Goal: Use online tool/utility: Use online tool/utility

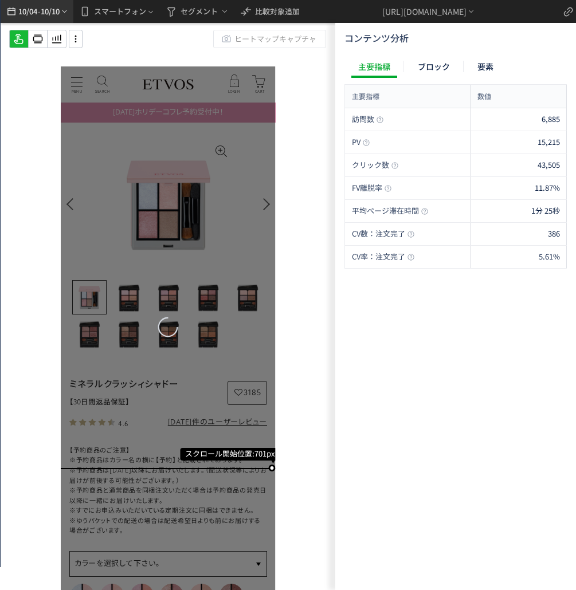
click at [54, 13] on span "10/10" at bounding box center [50, 11] width 19 height 23
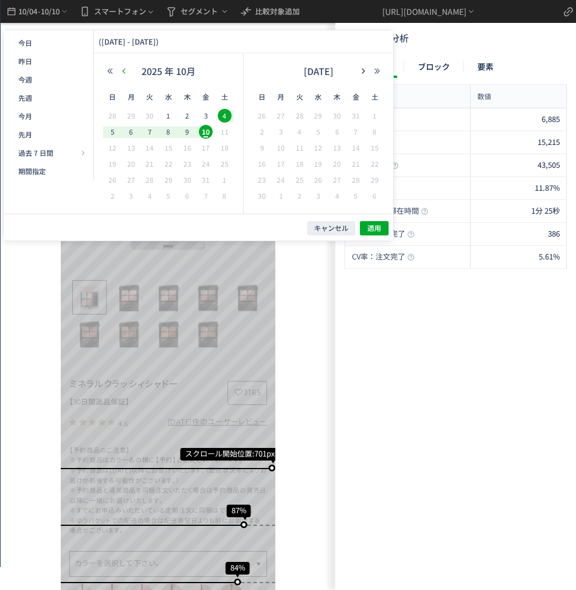
click at [123, 68] on icon "button" at bounding box center [123, 71] width 7 height 7
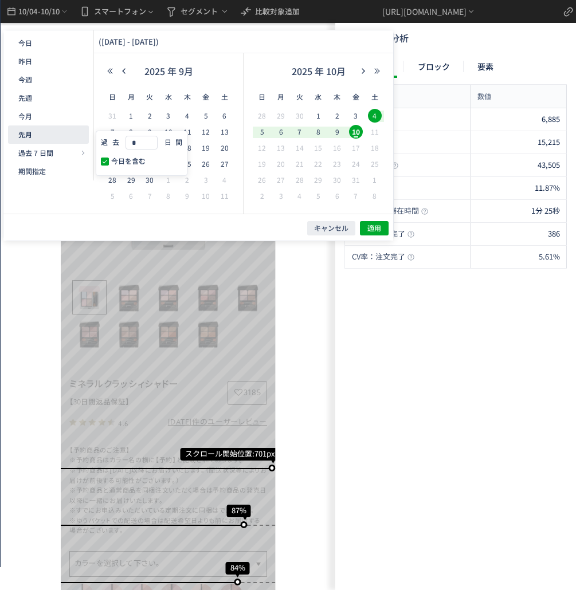
click at [60, 131] on button "先月" at bounding box center [48, 135] width 81 height 18
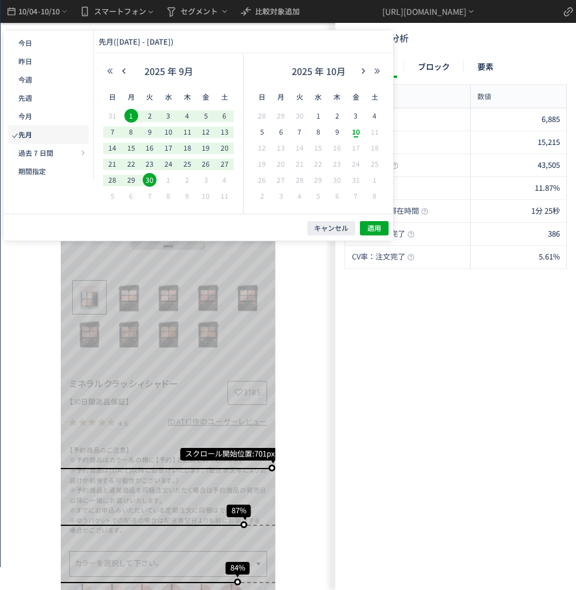
click at [355, 134] on span "10" at bounding box center [356, 132] width 14 height 14
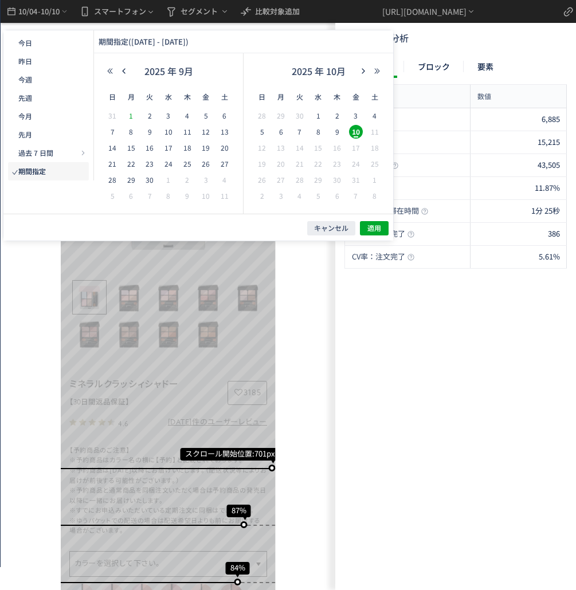
click at [128, 115] on span "1" at bounding box center [131, 116] width 14 height 14
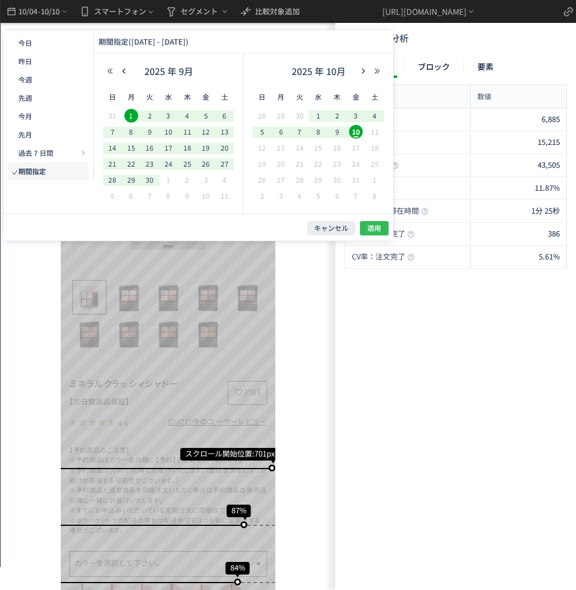
click at [375, 230] on span "適用" at bounding box center [374, 229] width 14 height 10
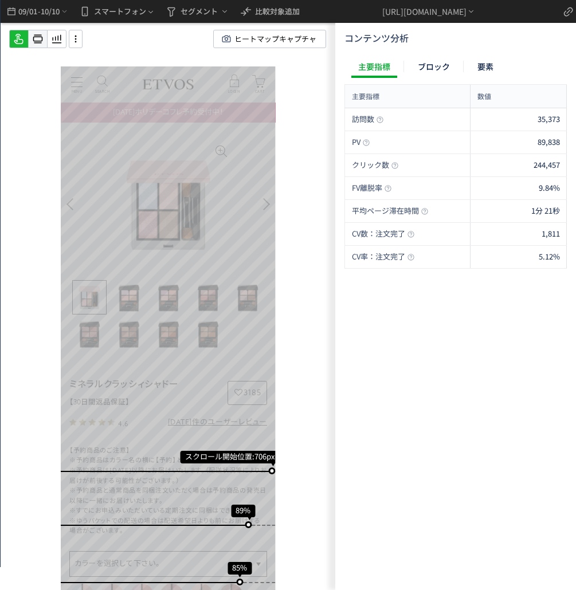
click at [33, 43] on icon at bounding box center [38, 39] width 14 height 14
click at [32, 44] on icon at bounding box center [38, 39] width 14 height 14
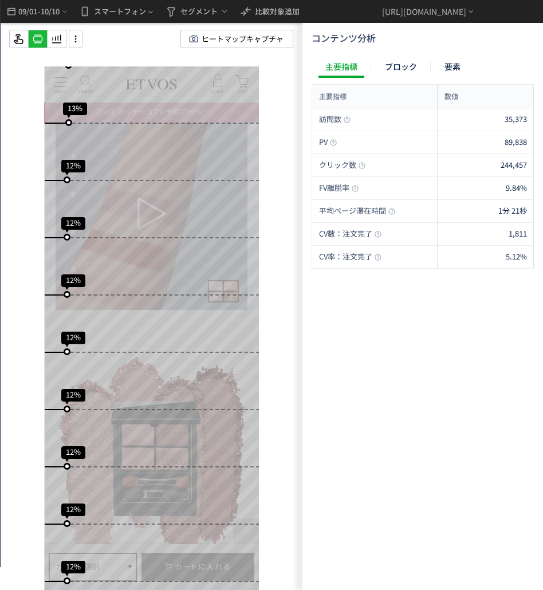
scroll to position [6649, 0]
click at [53, 39] on use at bounding box center [57, 39] width 10 height 9
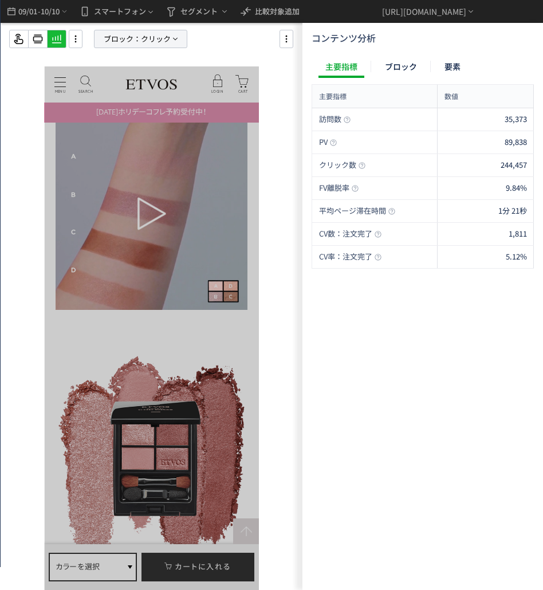
click at [130, 40] on span "ブロック：" at bounding box center [122, 38] width 37 height 17
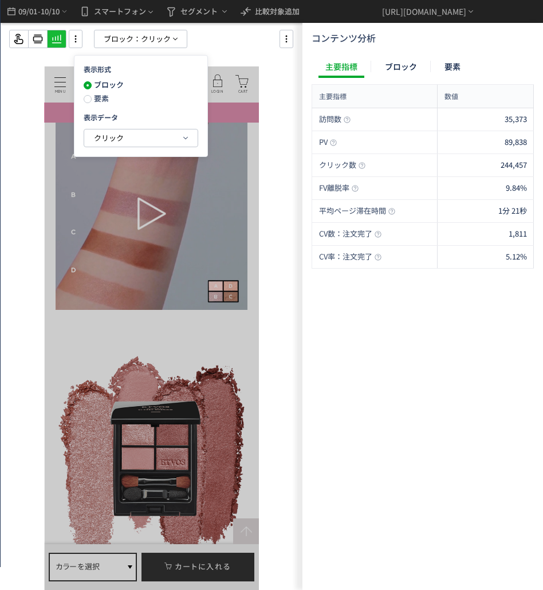
click at [100, 97] on span "要素" at bounding box center [100, 98] width 17 height 11
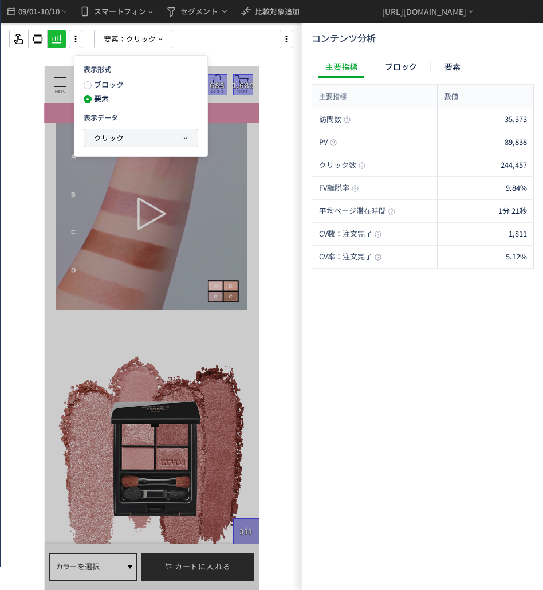
click at [120, 137] on span "クリック" at bounding box center [109, 137] width 30 height 11
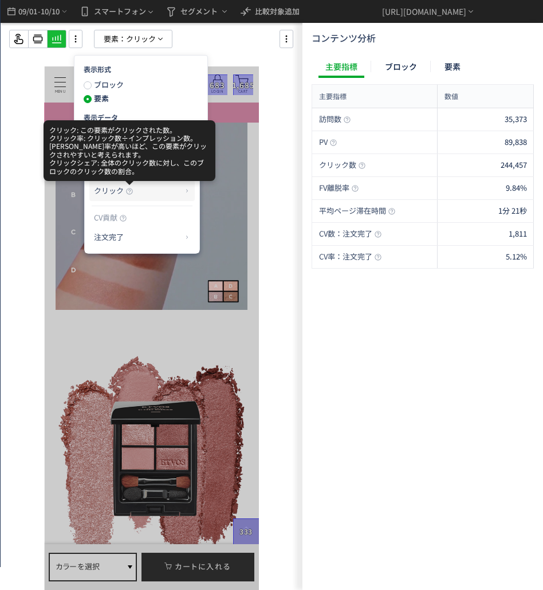
click at [131, 189] on use at bounding box center [129, 191] width 6 height 6
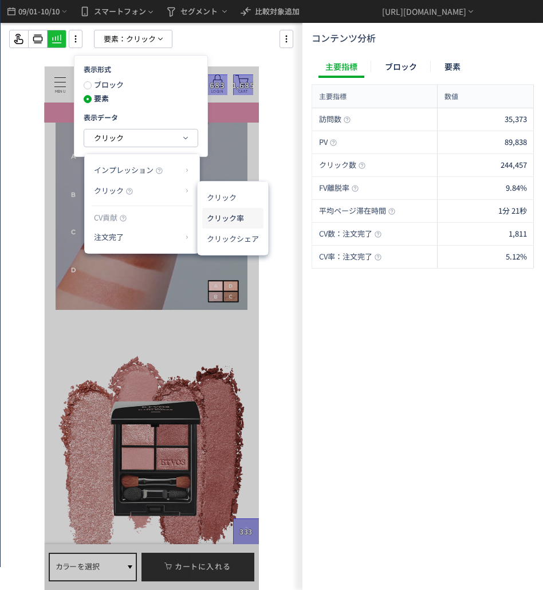
click at [214, 216] on li "クリック率" at bounding box center [232, 218] width 61 height 21
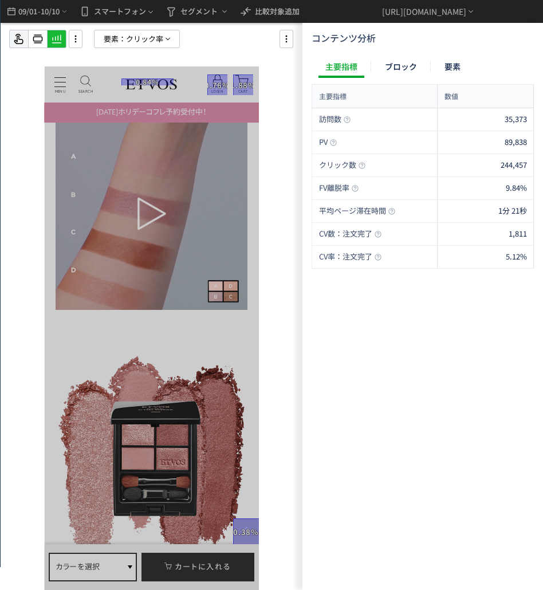
click at [15, 35] on icon at bounding box center [19, 39] width 14 height 14
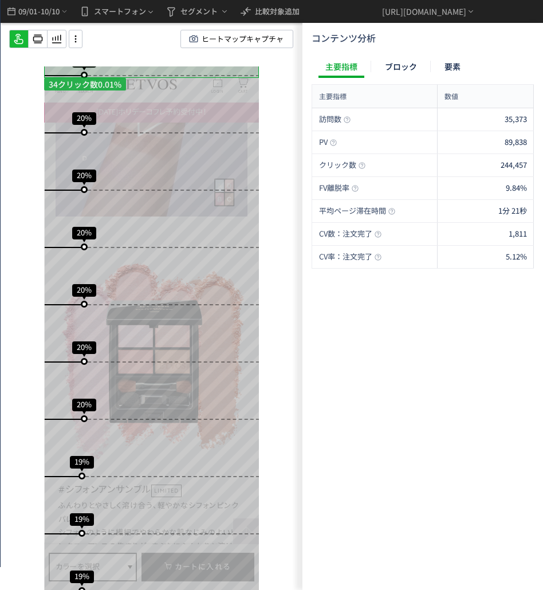
scroll to position [3065, 0]
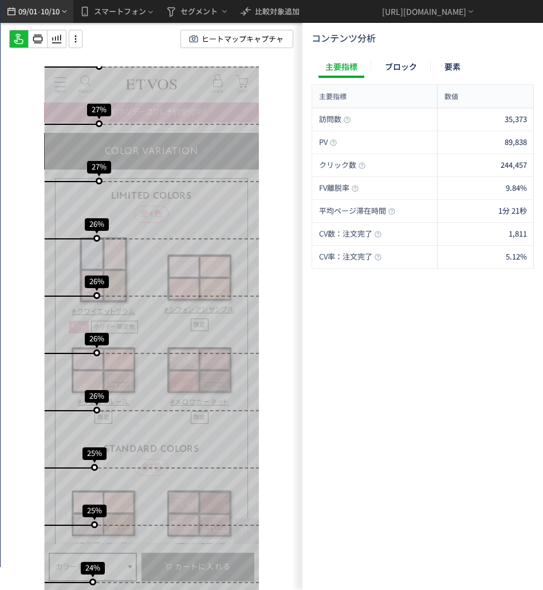
click at [34, 15] on span "09/01" at bounding box center [27, 11] width 19 height 23
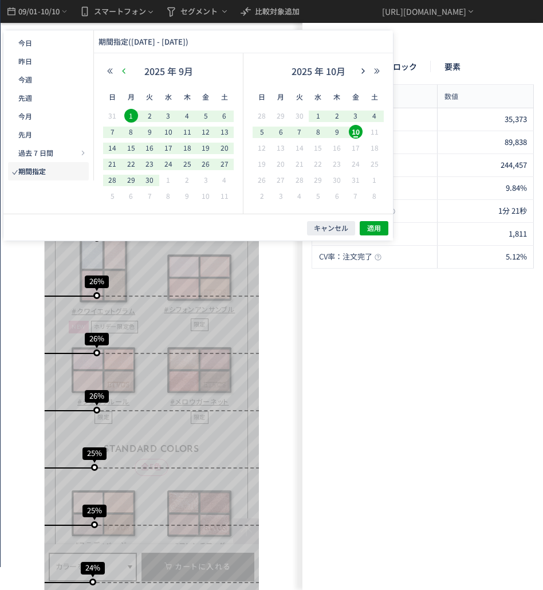
click at [123, 74] on icon "button" at bounding box center [123, 71] width 7 height 7
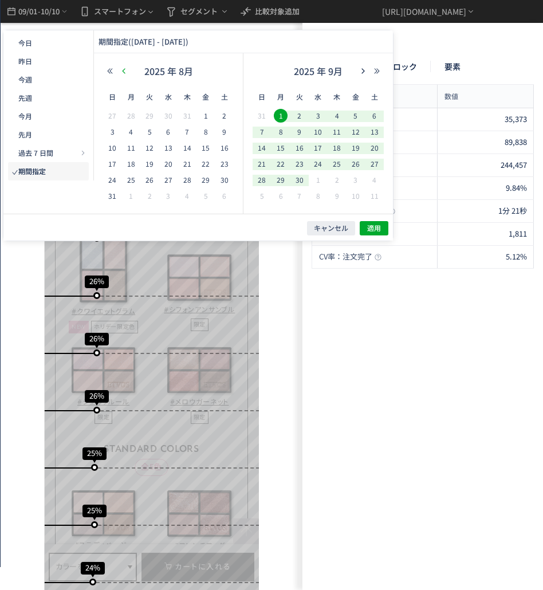
click at [124, 68] on icon "button" at bounding box center [123, 71] width 7 height 7
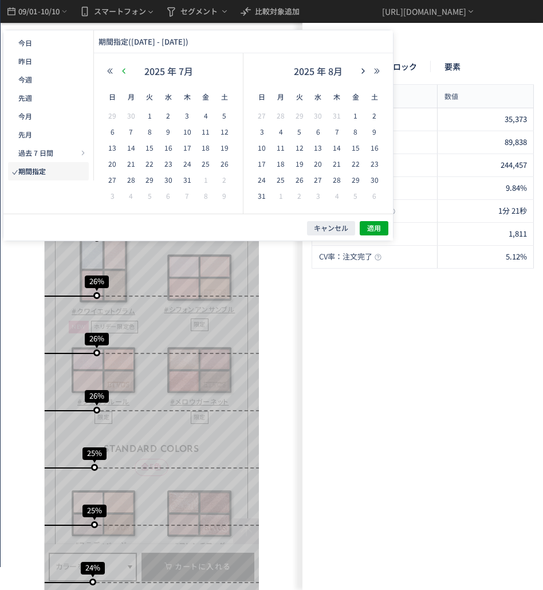
click at [122, 69] on icon "button" at bounding box center [123, 71] width 7 height 7
click at [182, 115] on span "1" at bounding box center [188, 116] width 14 height 14
click at [364, 71] on icon "button" at bounding box center [363, 71] width 7 height 7
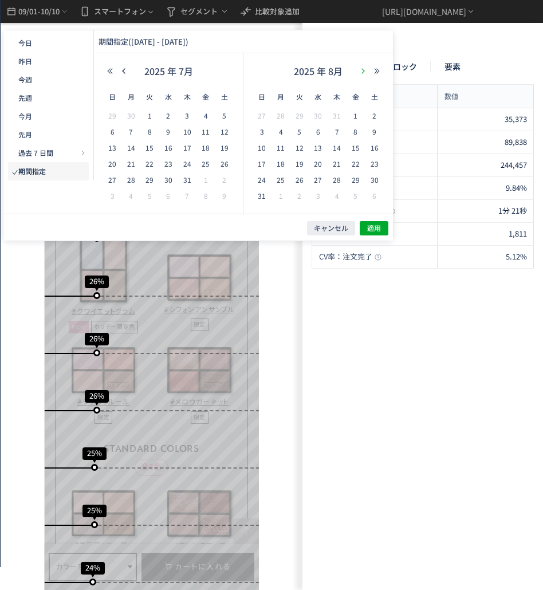
click at [364, 71] on icon "button" at bounding box center [363, 71] width 7 height 7
click at [358, 130] on span "10" at bounding box center [356, 132] width 14 height 14
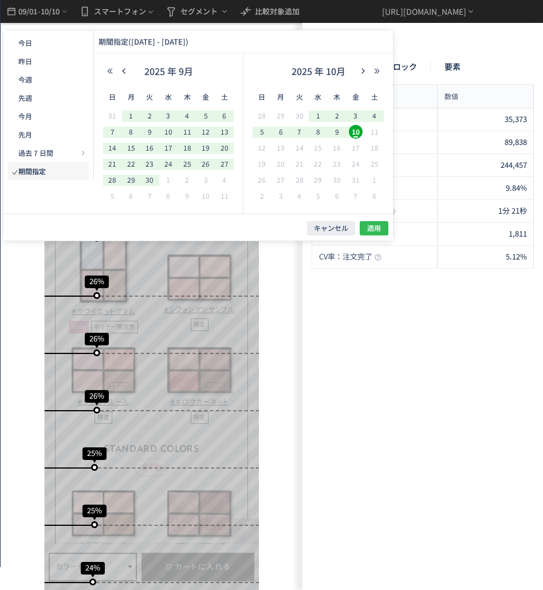
click at [383, 235] on button "適用" at bounding box center [374, 228] width 29 height 14
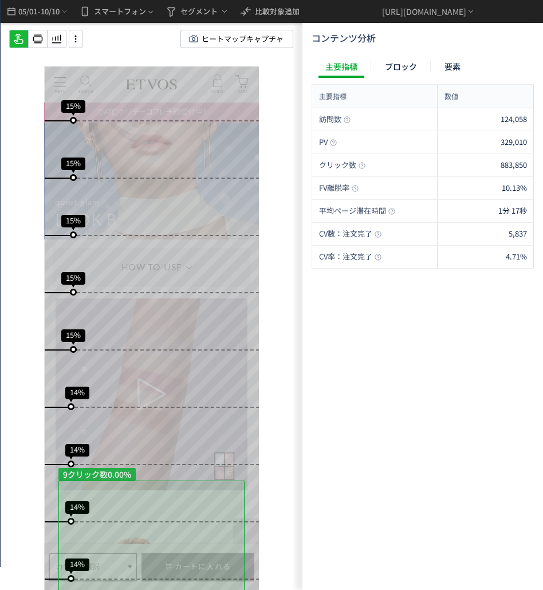
scroll to position [2744, 0]
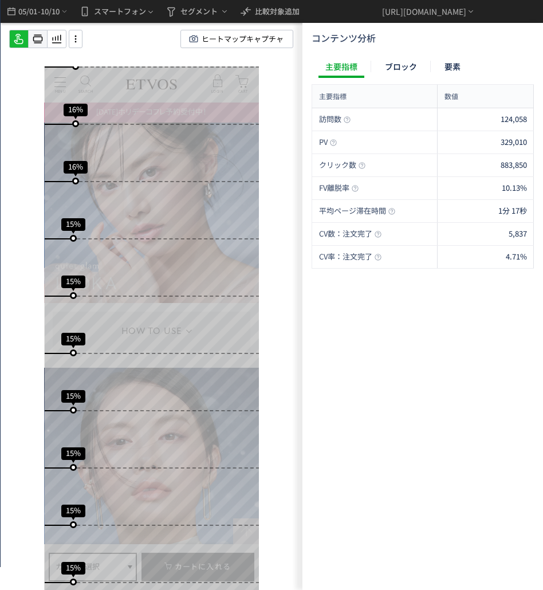
click at [33, 40] on use at bounding box center [38, 39] width 10 height 9
click at [407, 484] on div "訪問数 124,058 PV 329,010 クリック数 883,850 FV離脱率 10.13% 平均ページ滞在時間 1分 17秒 CV数：注文完了 5,8…" at bounding box center [423, 346] width 222 height 477
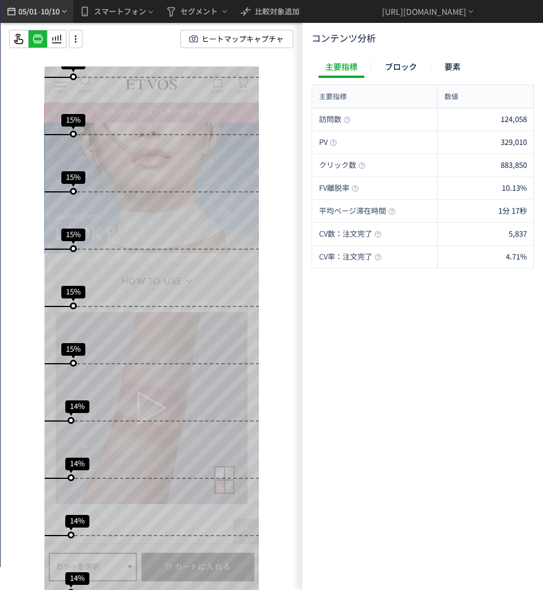
scroll to position [2981, 0]
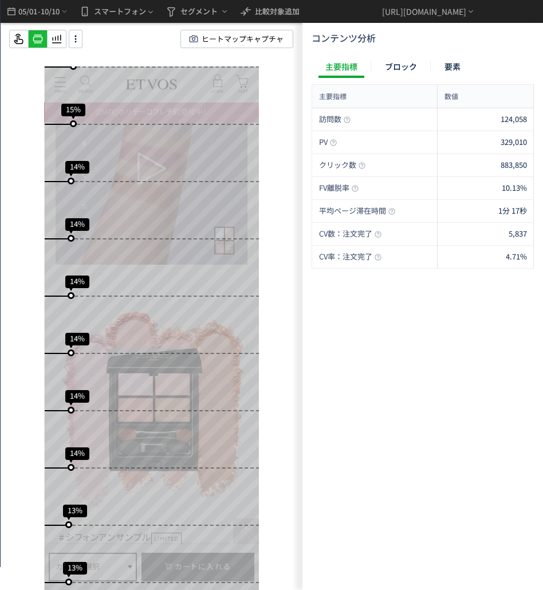
click at [56, 50] on div "スクロール開始位置:705px スクロール到達率 89% スクロール到達率 85% スクロール到達率 79% スクロール到達率 68% スクロール到達率 53…" at bounding box center [152, 295] width 302 height 590
click at [55, 41] on icon at bounding box center [57, 39] width 14 height 14
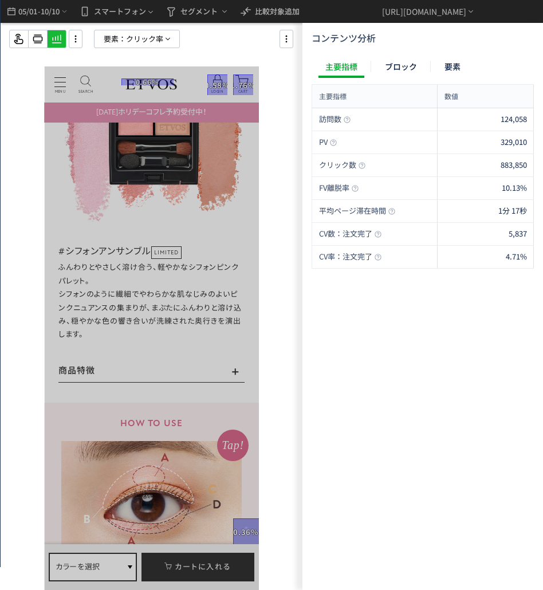
scroll to position [3669, 0]
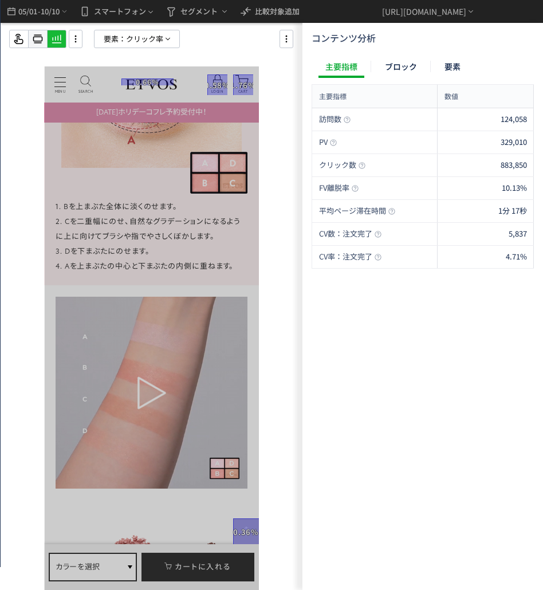
click at [43, 48] on div at bounding box center [38, 39] width 18 height 18
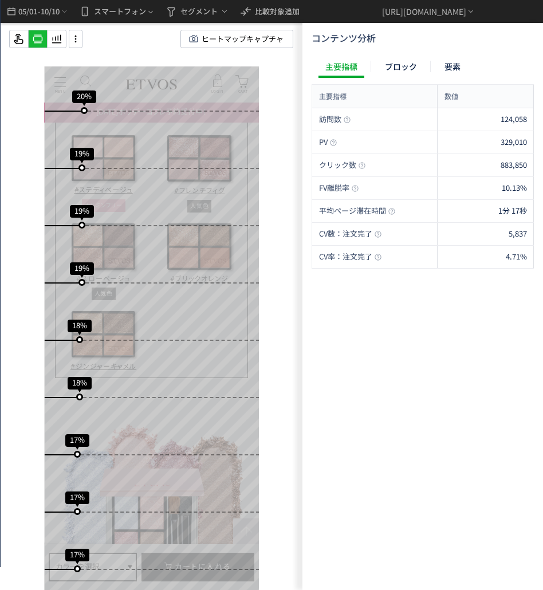
scroll to position [1651, 0]
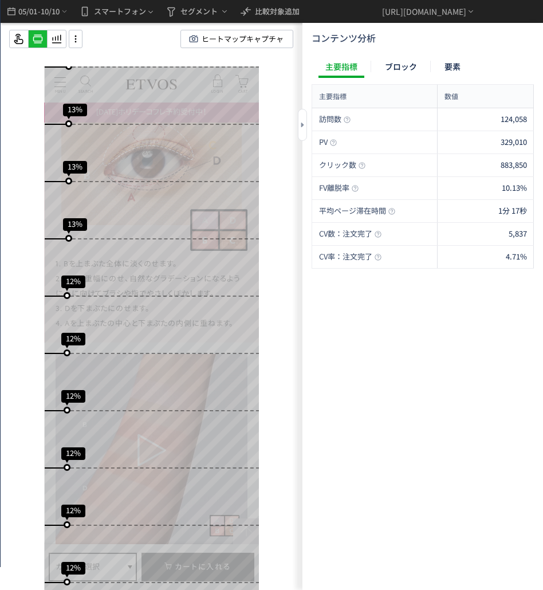
click at [327, 358] on div "訪問数 124,058 PV 329,010 クリック数 883,850 FV離脱率 10.13% 平均ページ滞在時間 1分 17秒 CV数：注文完了 5,8…" at bounding box center [423, 346] width 222 height 477
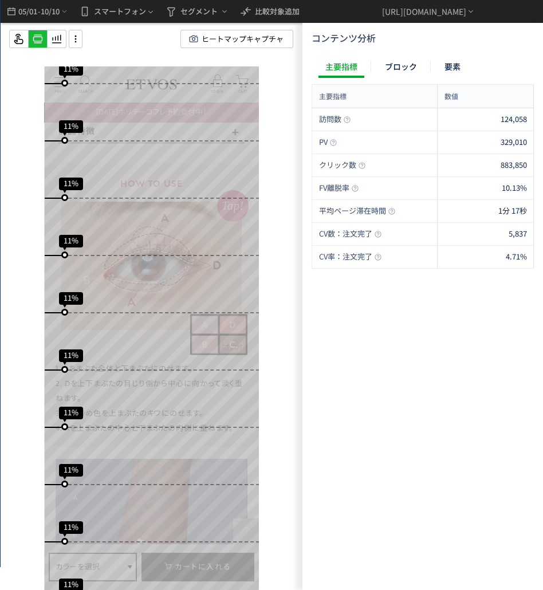
scroll to position [4391, 0]
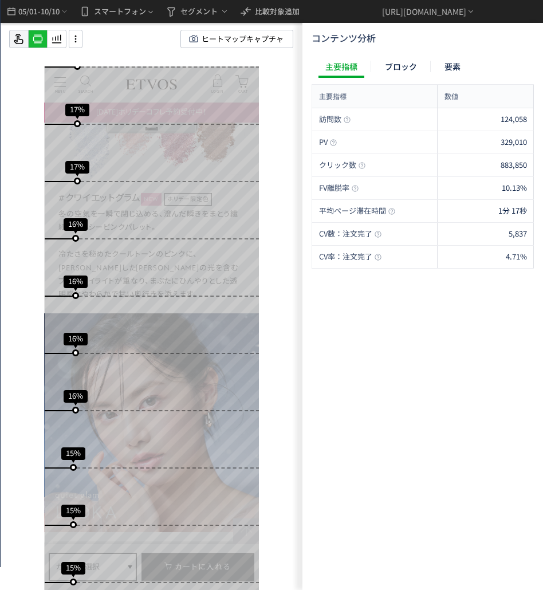
click at [23, 41] on use at bounding box center [18, 39] width 9 height 10
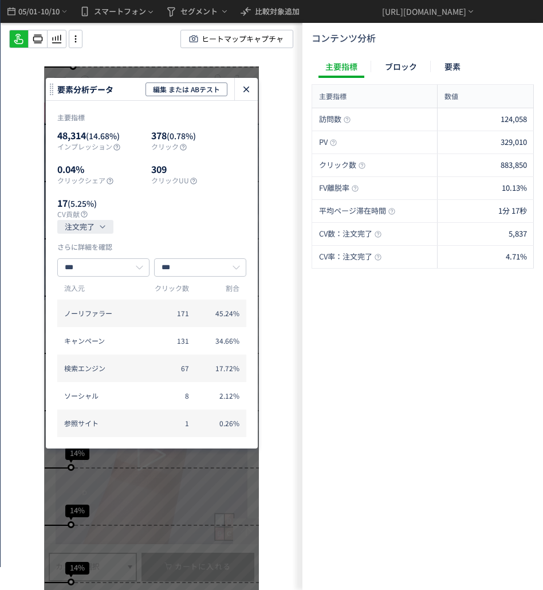
click at [249, 87] on use "heatmap-click-data-modal" at bounding box center [247, 90] width 6 height 6
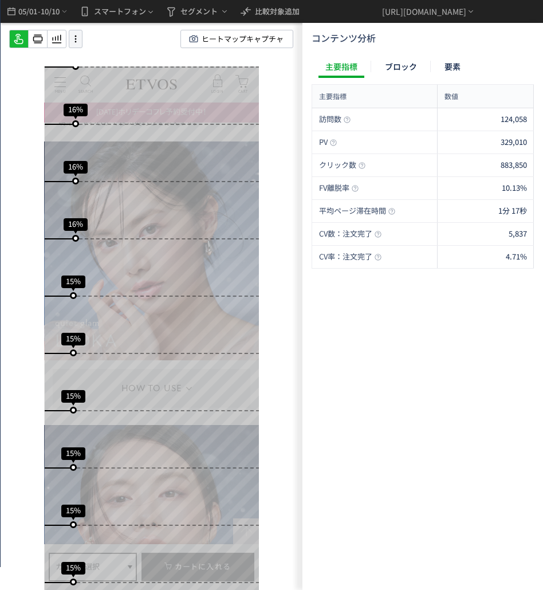
click at [78, 35] on icon at bounding box center [76, 39] width 14 height 13
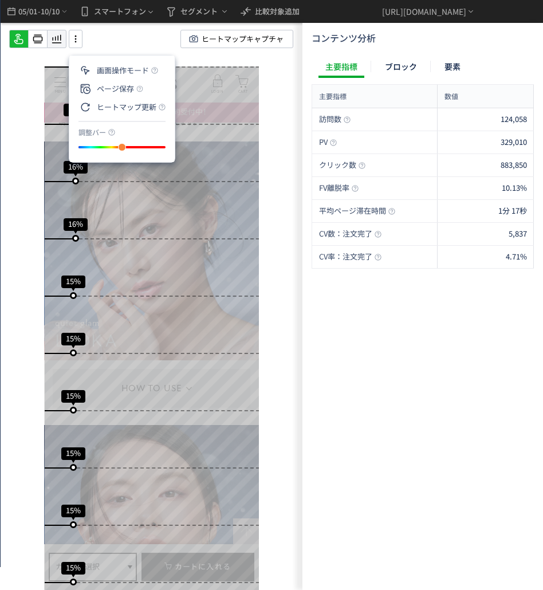
click at [58, 37] on use at bounding box center [57, 39] width 10 height 9
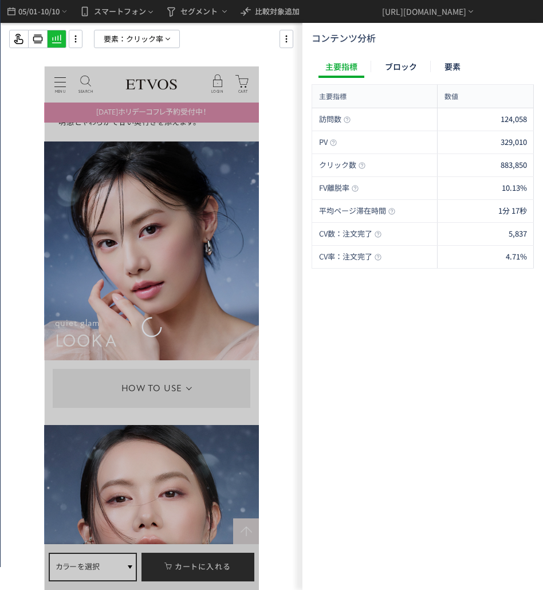
click at [134, 50] on div at bounding box center [152, 295] width 302 height 590
click at [136, 42] on span "クリック率" at bounding box center [144, 38] width 37 height 17
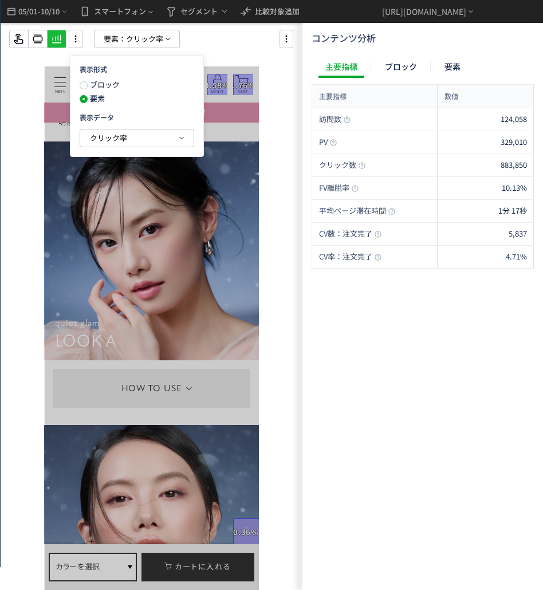
click at [118, 159] on img at bounding box center [151, 251] width 215 height 219
click at [119, 144] on span "クリック率" at bounding box center [108, 138] width 37 height 14
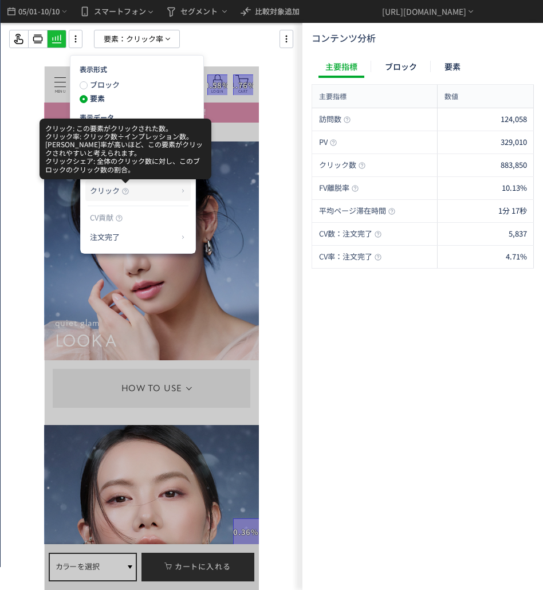
click at [128, 194] on icon at bounding box center [125, 191] width 7 height 7
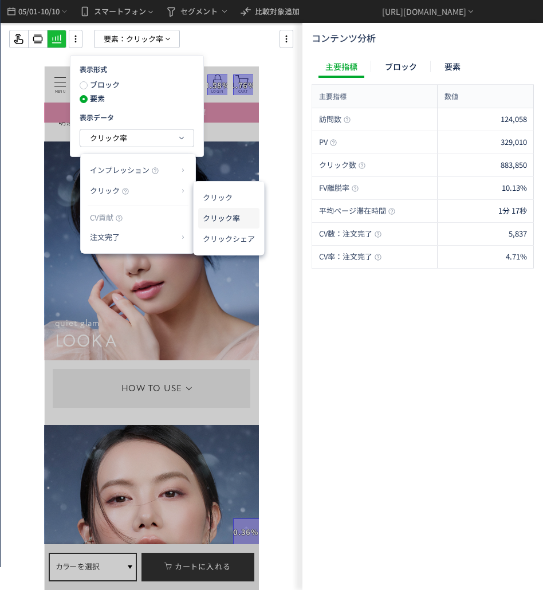
click at [206, 218] on li "クリック率" at bounding box center [228, 218] width 61 height 21
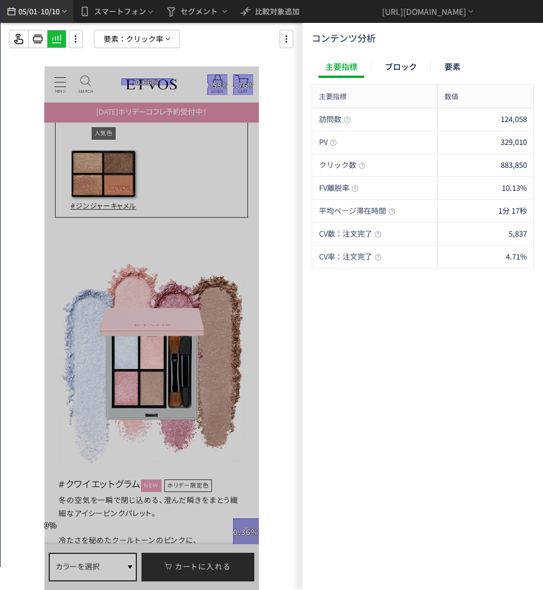
click at [24, 15] on span "05/01" at bounding box center [27, 11] width 19 height 23
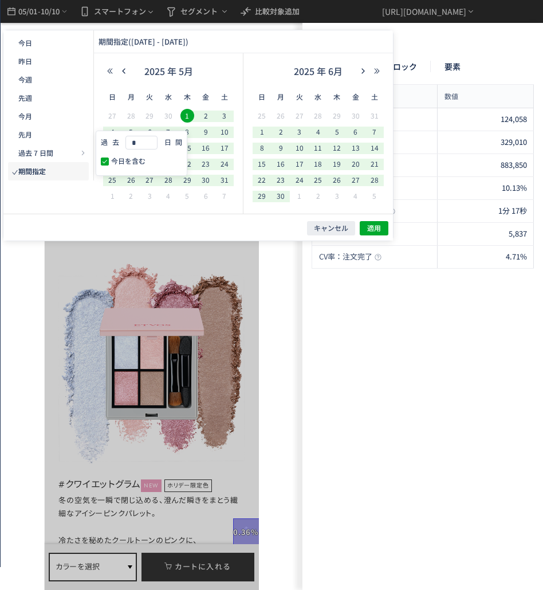
click at [48, 172] on button "期間指定" at bounding box center [48, 171] width 81 height 18
click at [382, 104] on th "土" at bounding box center [374, 96] width 19 height 23
click at [369, 72] on button "button" at bounding box center [364, 71] width 14 height 8
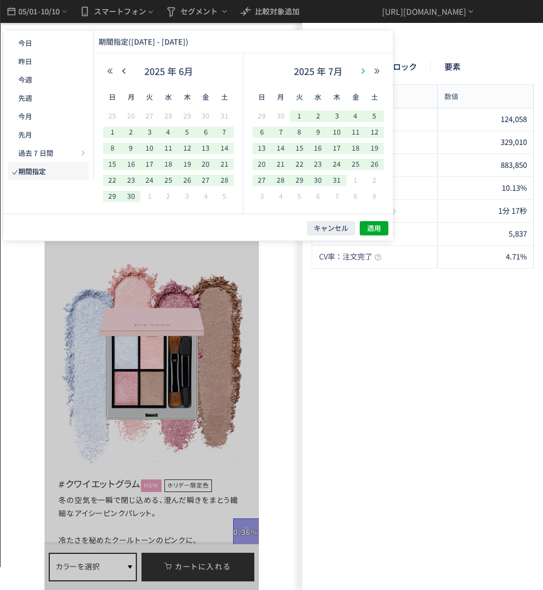
click at [369, 72] on button "button" at bounding box center [364, 71] width 14 height 8
click at [365, 72] on icon "button" at bounding box center [363, 71] width 7 height 7
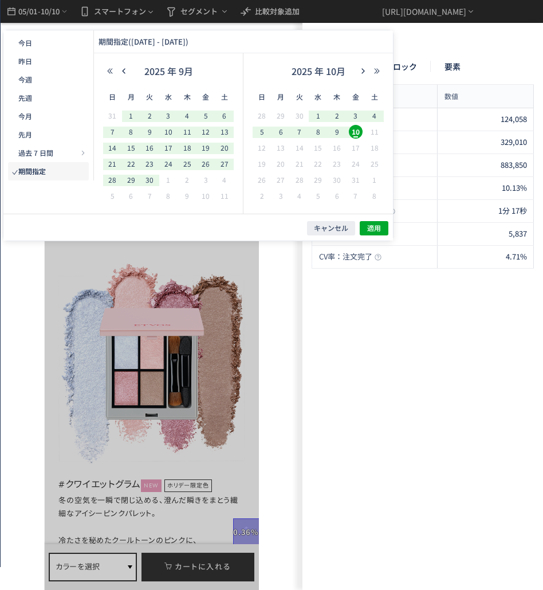
click at [347, 127] on div "10" at bounding box center [355, 132] width 16 height 11
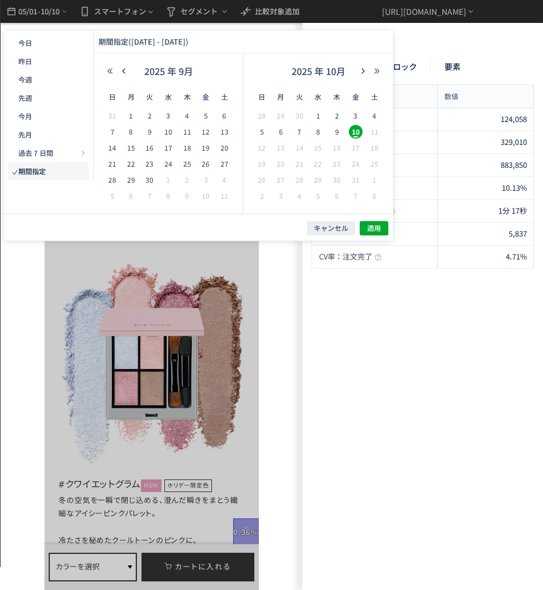
click at [350, 128] on span "10" at bounding box center [356, 132] width 14 height 14
click at [356, 136] on span "10" at bounding box center [356, 132] width 14 height 14
click at [203, 164] on span "26" at bounding box center [206, 164] width 14 height 14
click at [356, 137] on span "10" at bounding box center [356, 132] width 14 height 14
click at [206, 165] on span "26" at bounding box center [206, 164] width 14 height 14
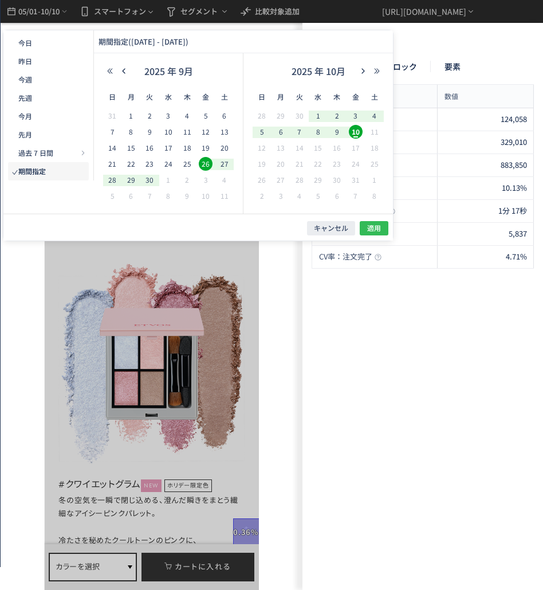
click at [374, 232] on span "適用" at bounding box center [374, 229] width 14 height 10
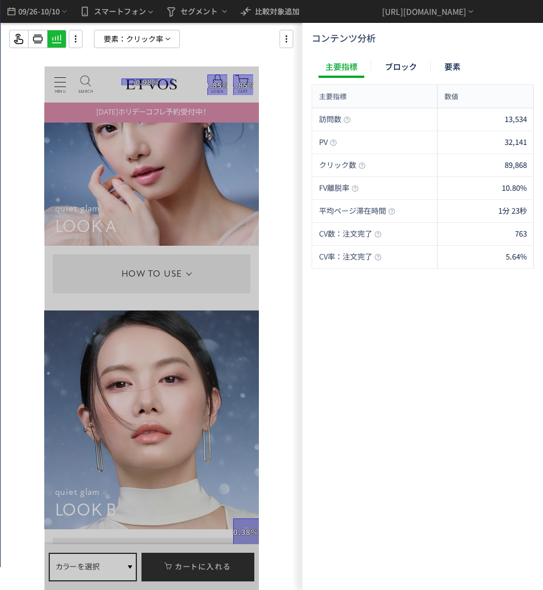
click at [293, 37] on div "要素： [PERSON_NAME]率" at bounding box center [160, 39] width 303 height 18
click at [287, 41] on use at bounding box center [287, 39] width 2 height 7
click at [296, 64] on icon at bounding box center [296, 71] width 14 height 14
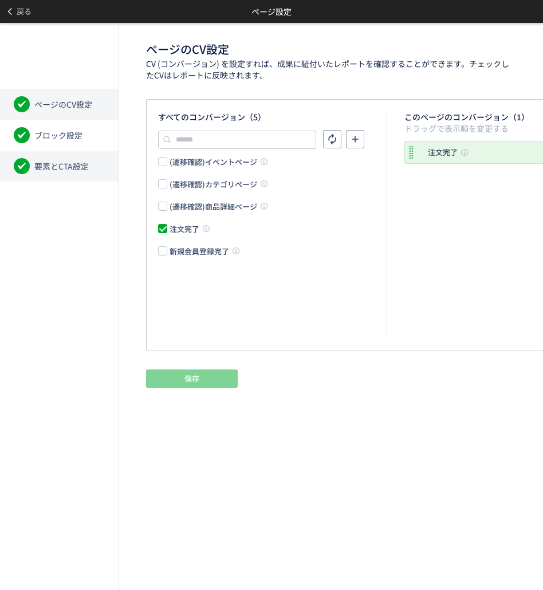
click at [50, 158] on li "要素とCTA設定" at bounding box center [59, 166] width 118 height 31
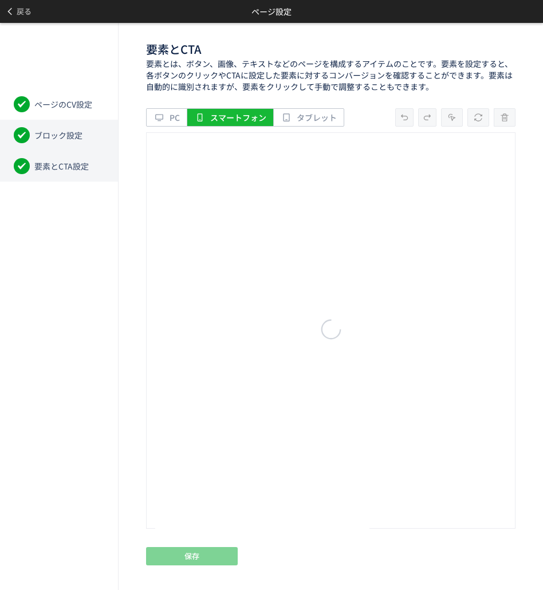
click at [52, 146] on li "ブロック設定" at bounding box center [59, 135] width 118 height 31
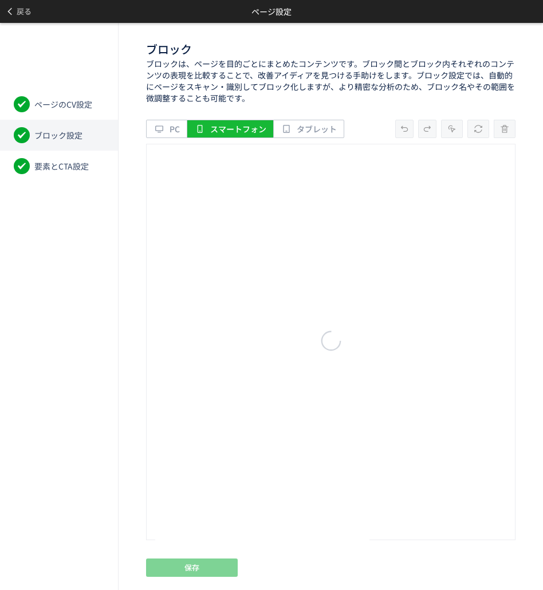
click at [79, 177] on li "要素とCTA設定" at bounding box center [59, 166] width 118 height 31
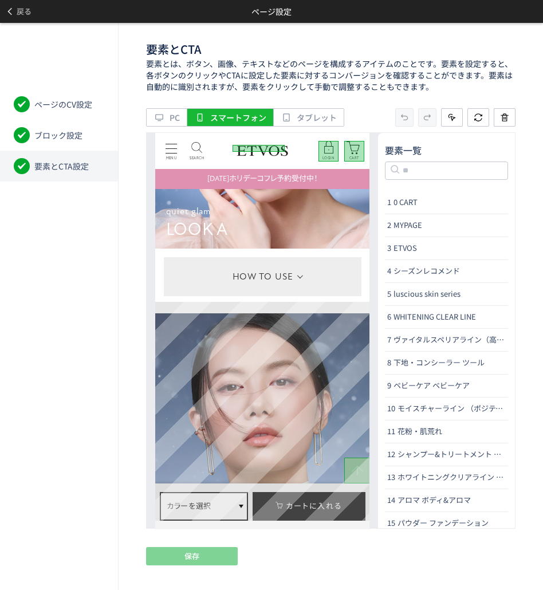
scroll to position [2522, 0]
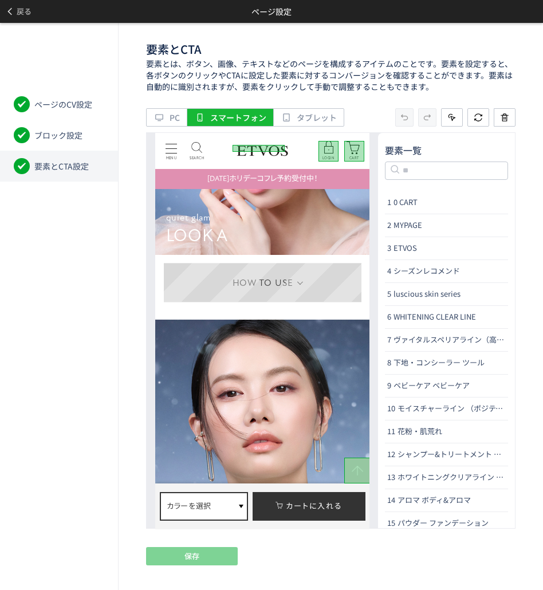
click at [283, 297] on dt "HOW TO USE" at bounding box center [263, 282] width 198 height 39
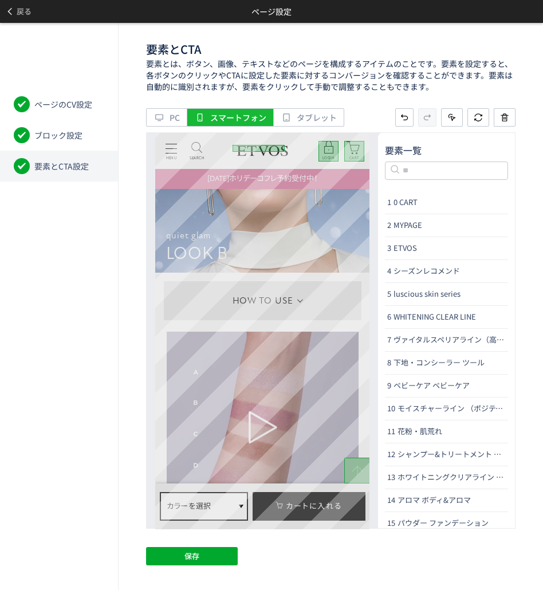
scroll to position [2809, 0]
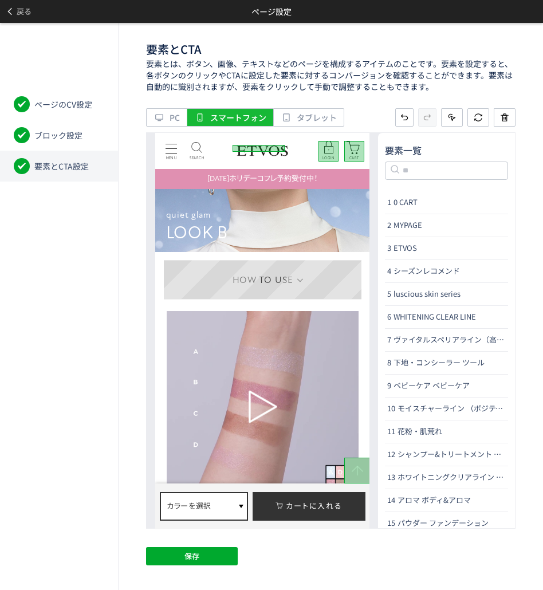
click at [289, 292] on dt "HOW TO USE" at bounding box center [263, 279] width 198 height 39
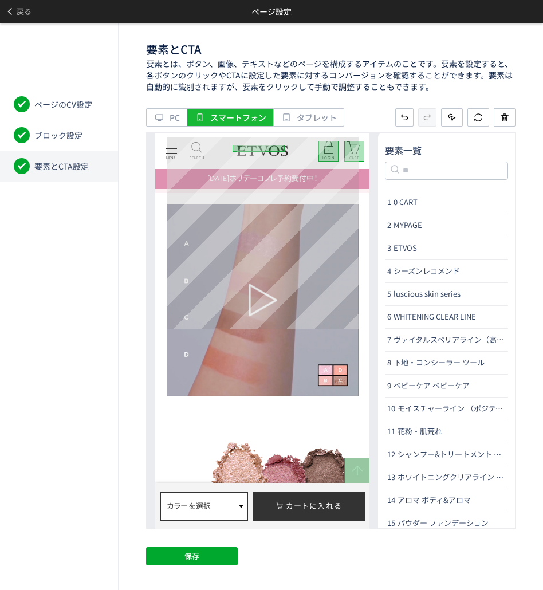
scroll to position [5044, 0]
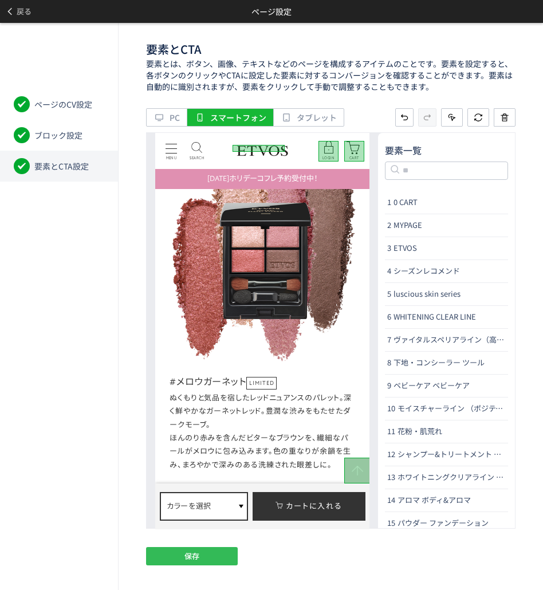
click at [164, 556] on button "保存" at bounding box center [192, 556] width 92 height 18
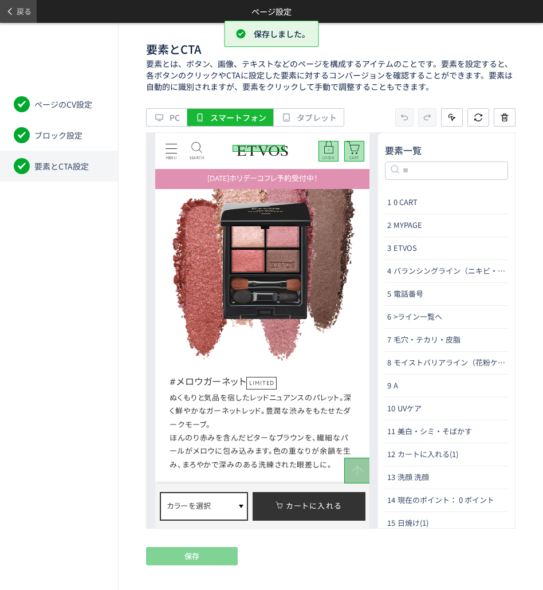
click at [15, 11] on span at bounding box center [10, 11] width 11 height 20
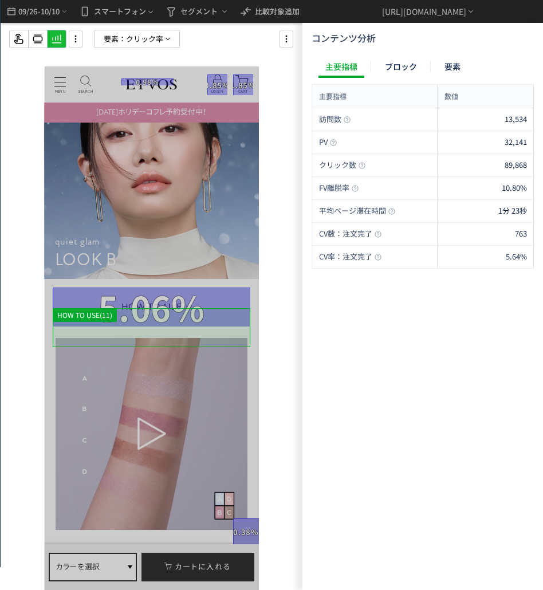
scroll to position [2694, 0]
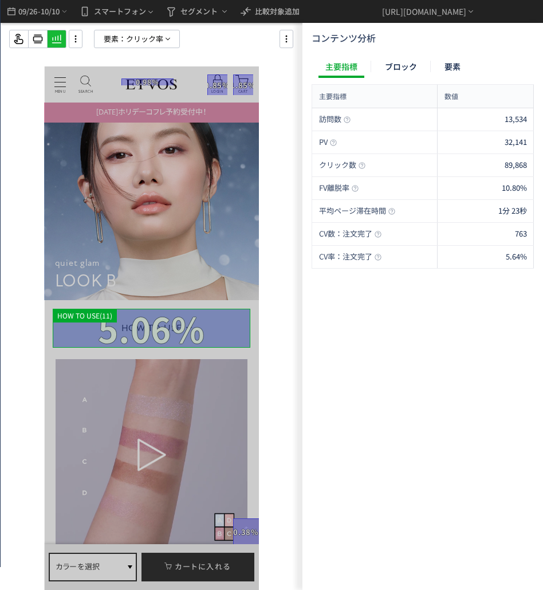
click at [181, 319] on div at bounding box center [152, 328] width 198 height 39
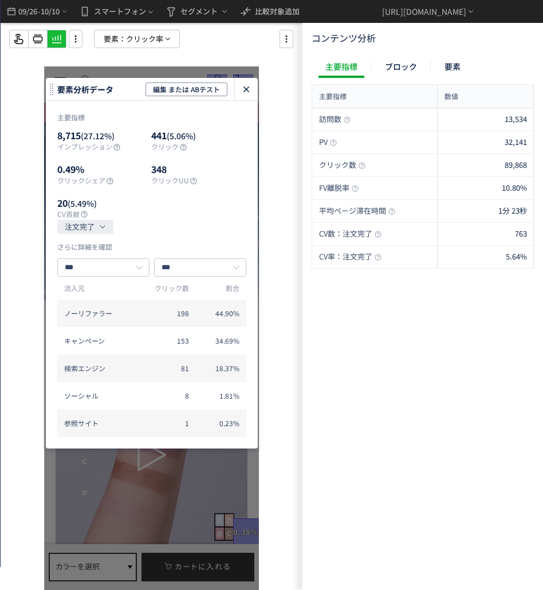
click at [241, 85] on icon "heatmap-click-data-modal" at bounding box center [247, 90] width 14 height 14
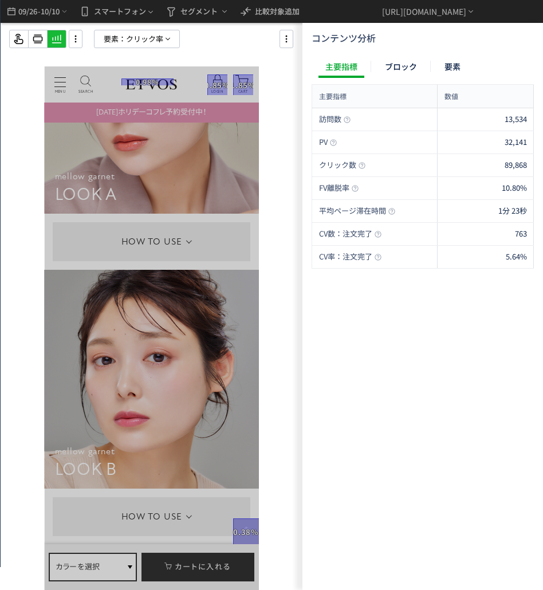
scroll to position [5503, 0]
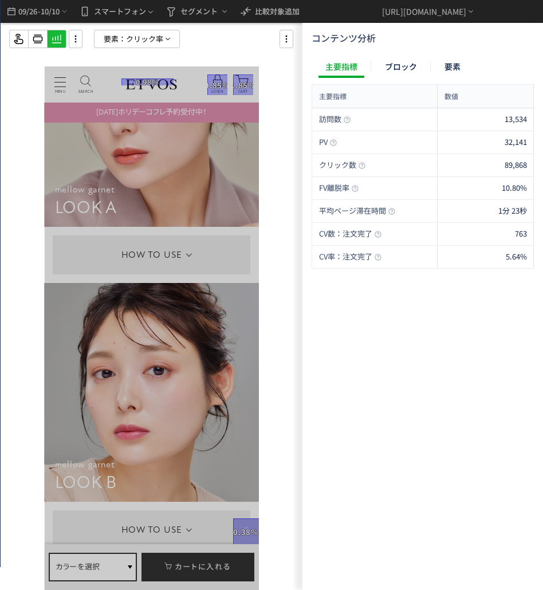
click at [279, 33] on div "要素： [PERSON_NAME]率" at bounding box center [160, 39] width 303 height 18
click at [282, 34] on icon at bounding box center [287, 39] width 14 height 13
click at [295, 71] on icon at bounding box center [296, 71] width 14 height 14
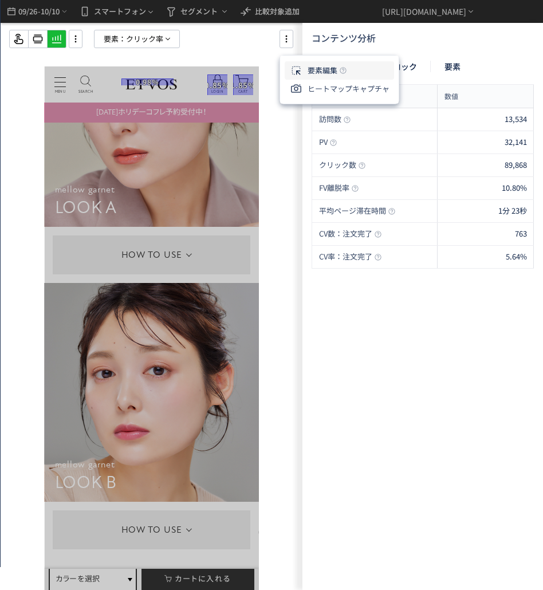
scroll to position [0, 0]
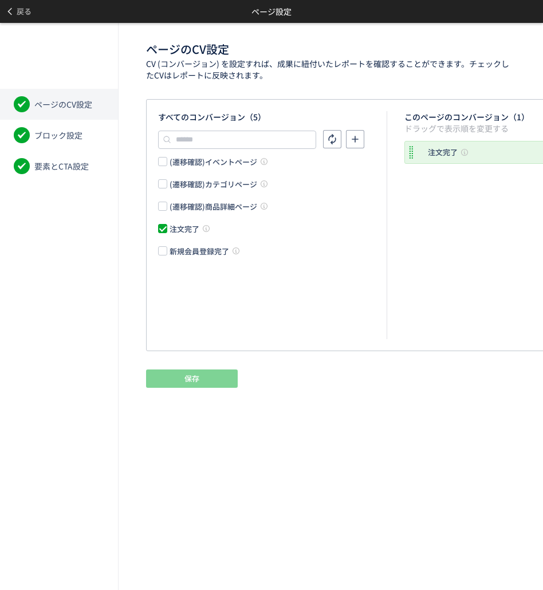
click at [77, 165] on span "要素とCTA設定" at bounding box center [61, 166] width 54 height 11
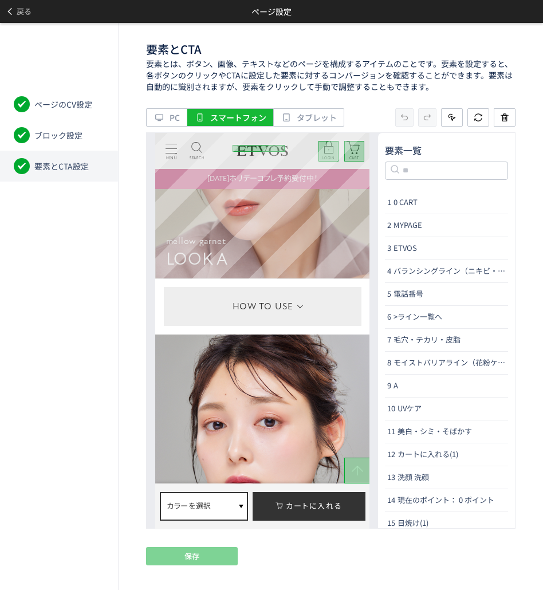
scroll to position [5517, 0]
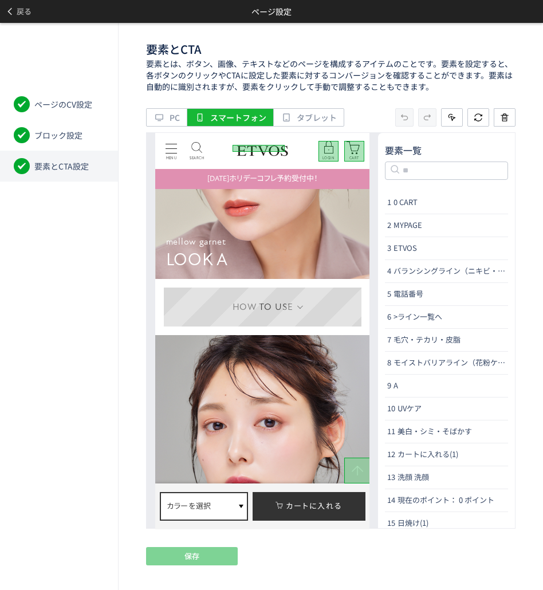
click at [257, 295] on dt "HOW TO USE" at bounding box center [263, 306] width 198 height 39
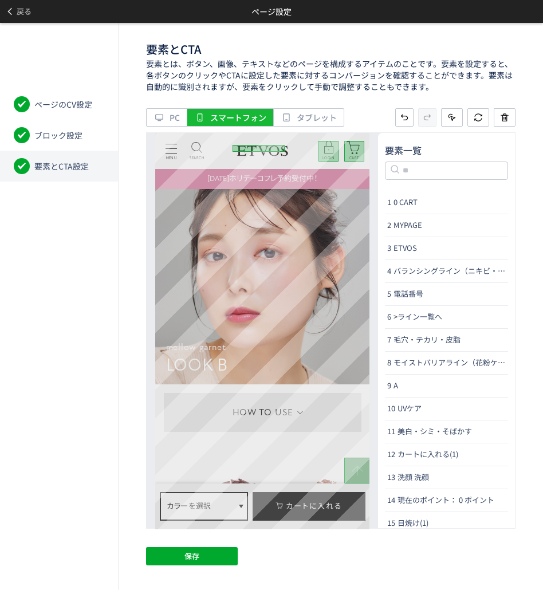
scroll to position [5804, 0]
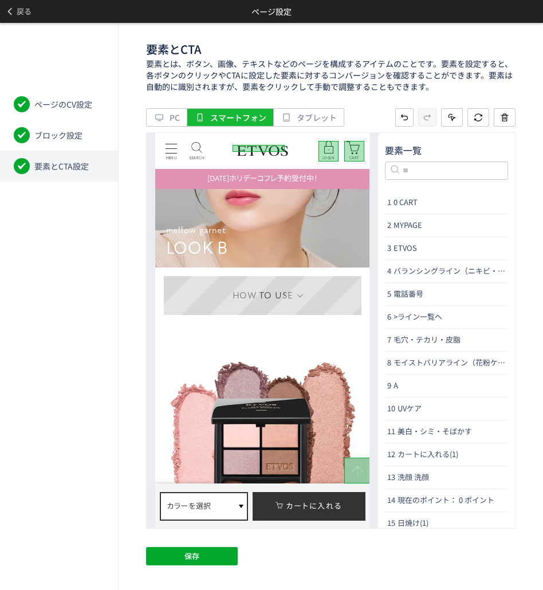
click at [268, 305] on dt "HOW TO USE" at bounding box center [263, 295] width 198 height 39
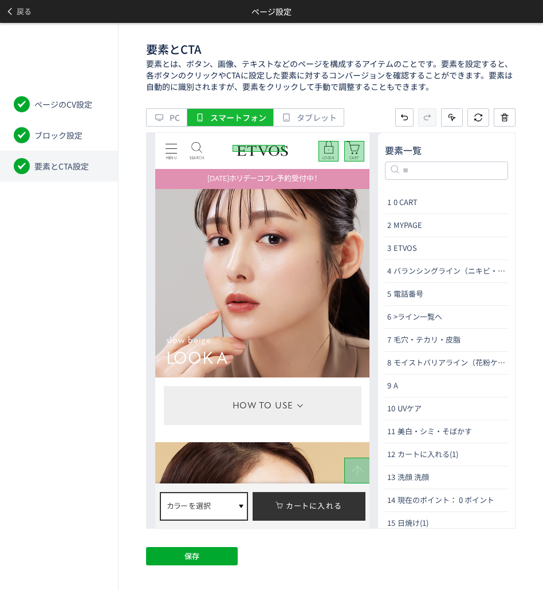
scroll to position [8154, 0]
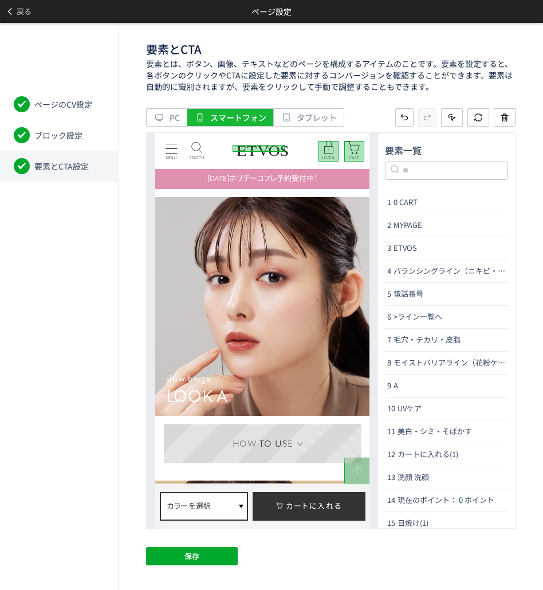
click at [255, 432] on dt "HOW TO USE" at bounding box center [263, 443] width 198 height 39
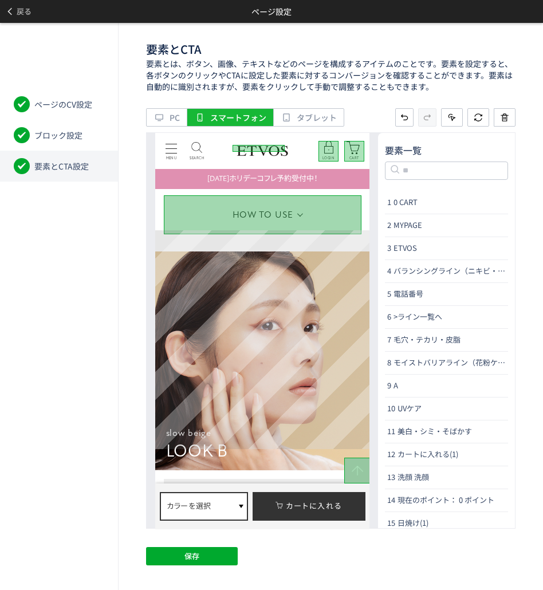
scroll to position [8555, 0]
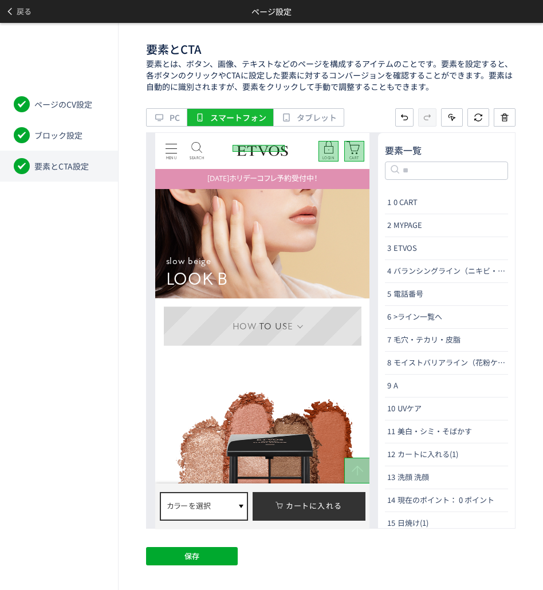
click at [255, 312] on dt "HOW TO USE" at bounding box center [263, 326] width 198 height 39
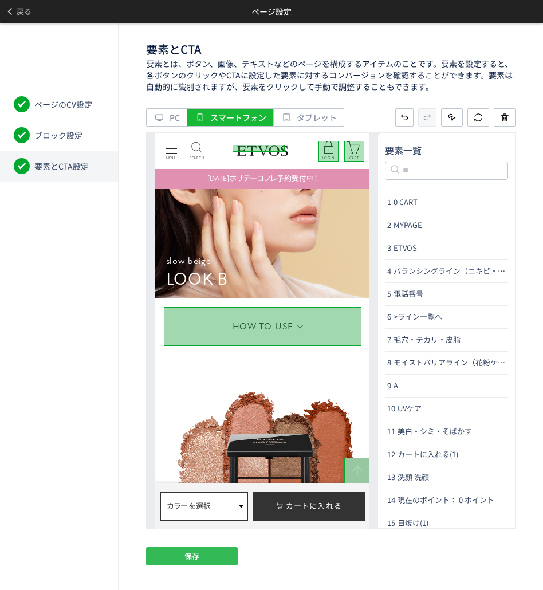
click at [217, 556] on button "保存" at bounding box center [192, 556] width 92 height 18
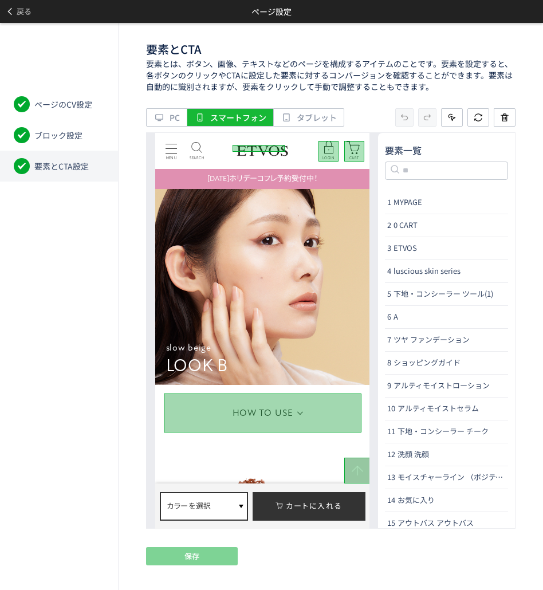
scroll to position [8326, 0]
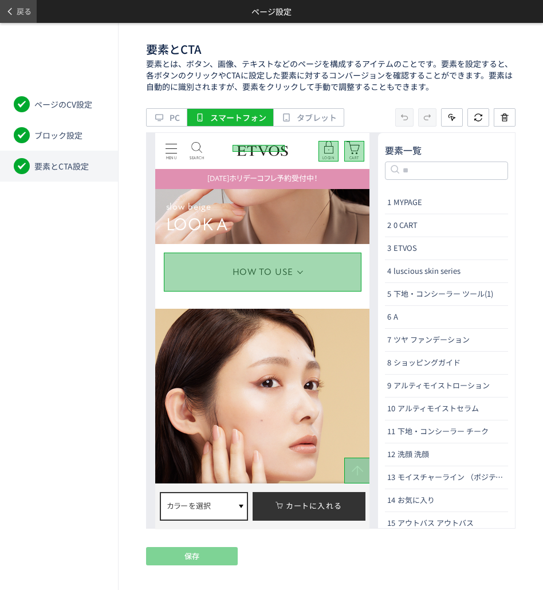
click at [11, 5] on span at bounding box center [10, 11] width 11 height 20
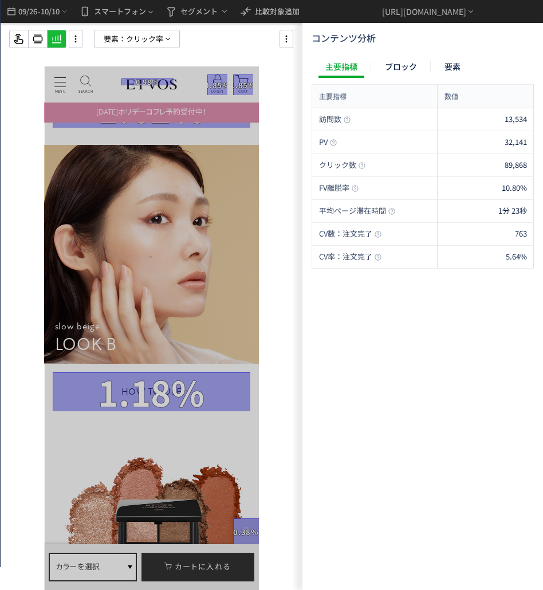
scroll to position [8312, 0]
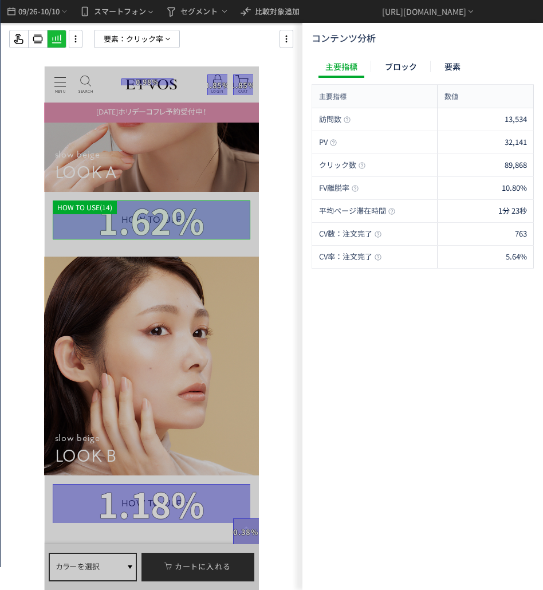
click at [158, 217] on div at bounding box center [152, 220] width 198 height 39
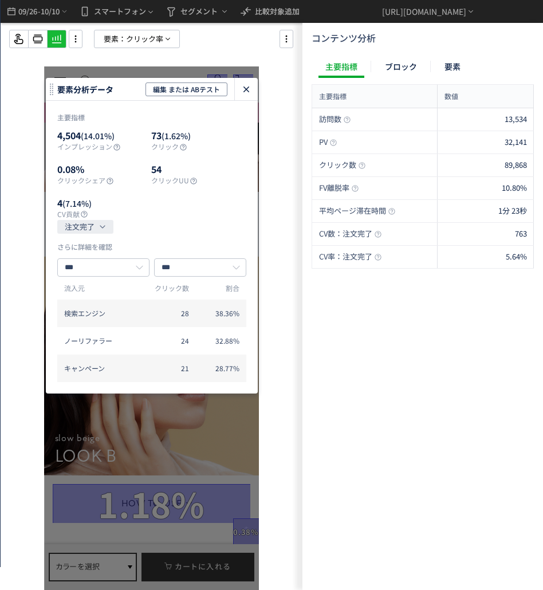
click at [240, 89] on icon "heatmap-click-data-modal" at bounding box center [247, 90] width 14 height 14
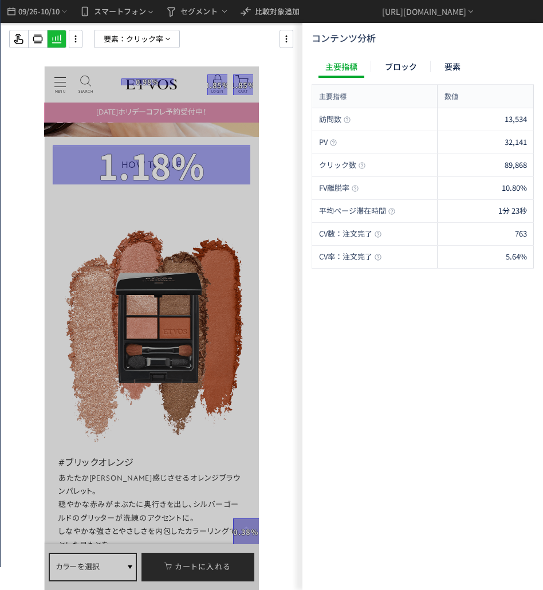
scroll to position [8656, 0]
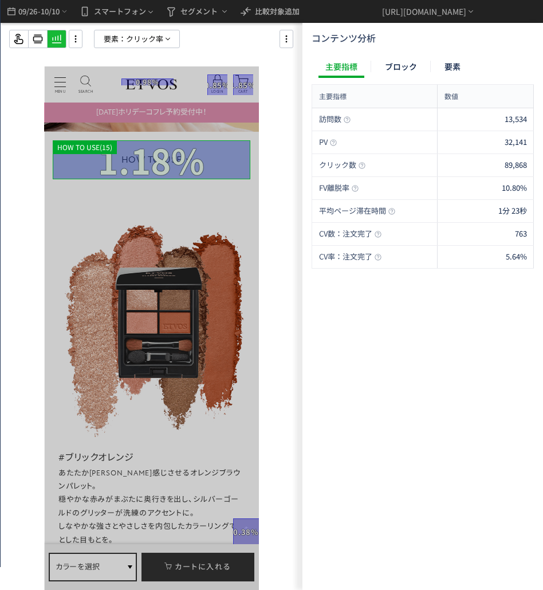
click at [205, 172] on div at bounding box center [152, 159] width 198 height 39
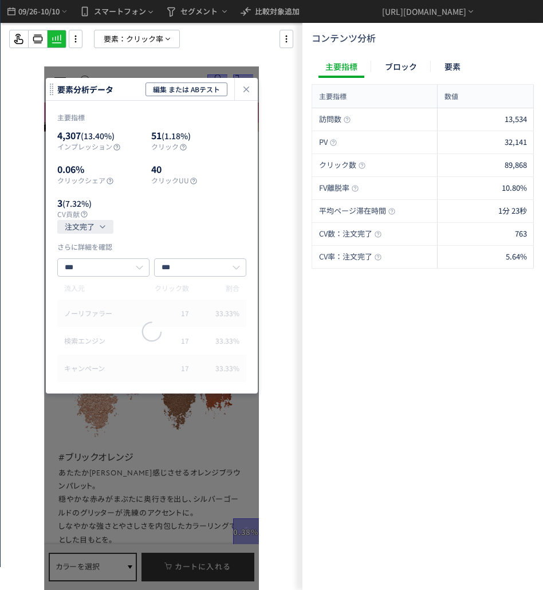
click at [205, 169] on span "40" at bounding box center [189, 169] width 76 height 13
click at [242, 93] on icon "heatmap-click-data-modal" at bounding box center [247, 90] width 14 height 14
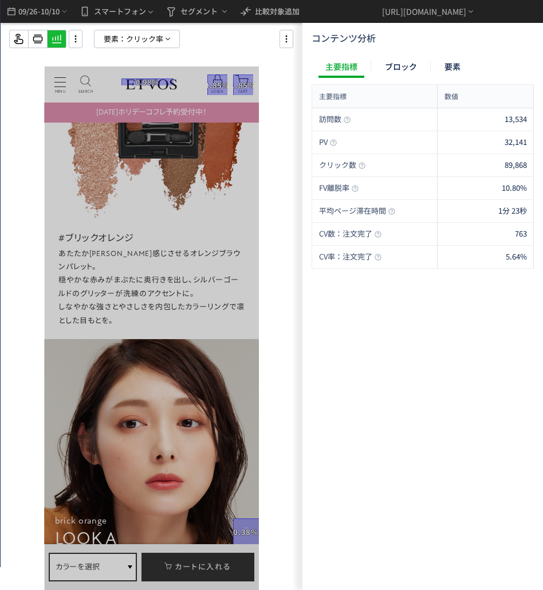
scroll to position [8825, 0]
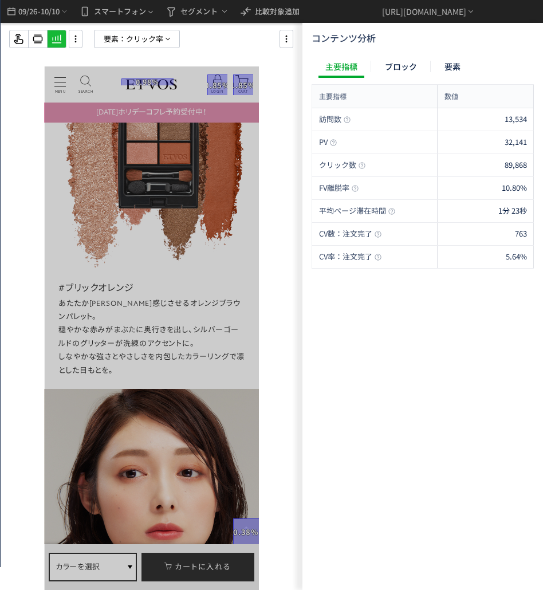
click at [337, 5] on div "[URL][DOMAIN_NAME]" at bounding box center [428, 11] width 229 height 23
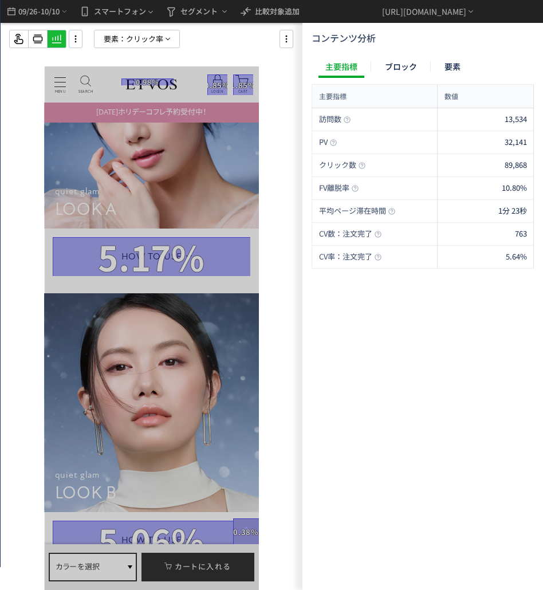
scroll to position [2577, 0]
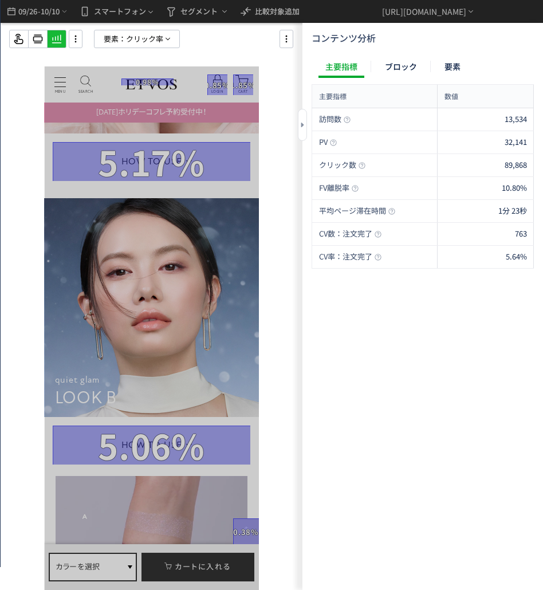
click at [396, 422] on div "訪問数 13,534 PV 32,141 クリック数 89,868 FV離脱率 10.80% 平均ページ滞在時間 1分 23秒 CV数：注文完了 763 CV…" at bounding box center [423, 346] width 222 height 477
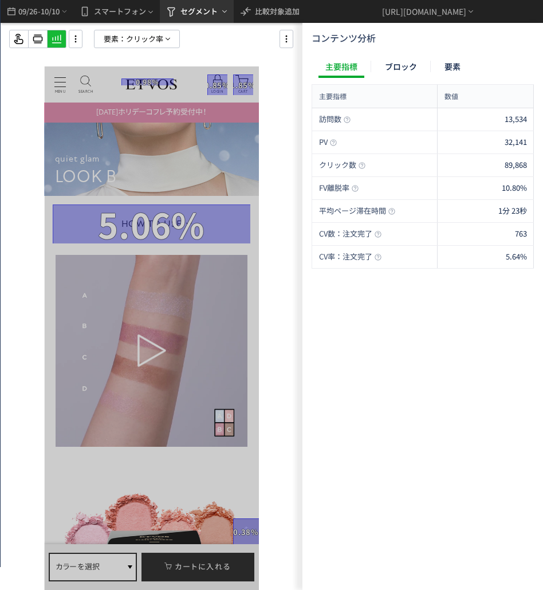
scroll to position [2806, 0]
